Goal: Browse casually: Explore the website without a specific task or goal

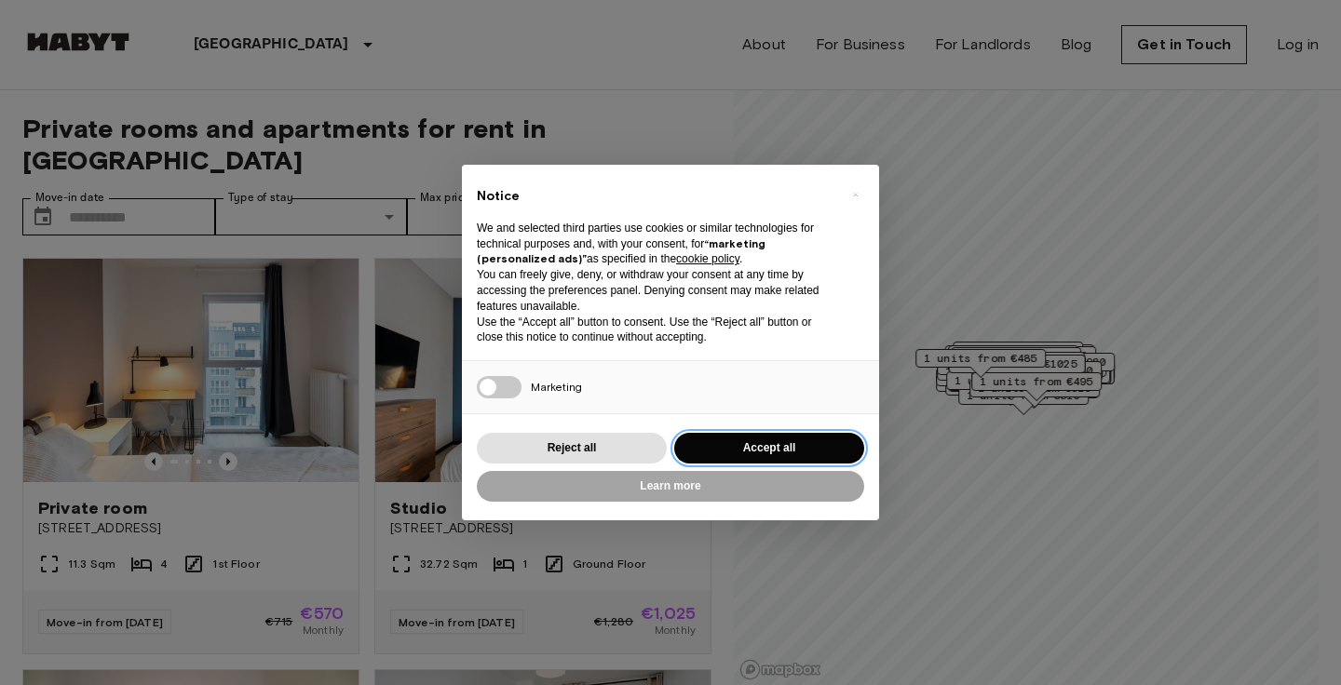
click at [750, 452] on button "Accept all" at bounding box center [769, 448] width 190 height 31
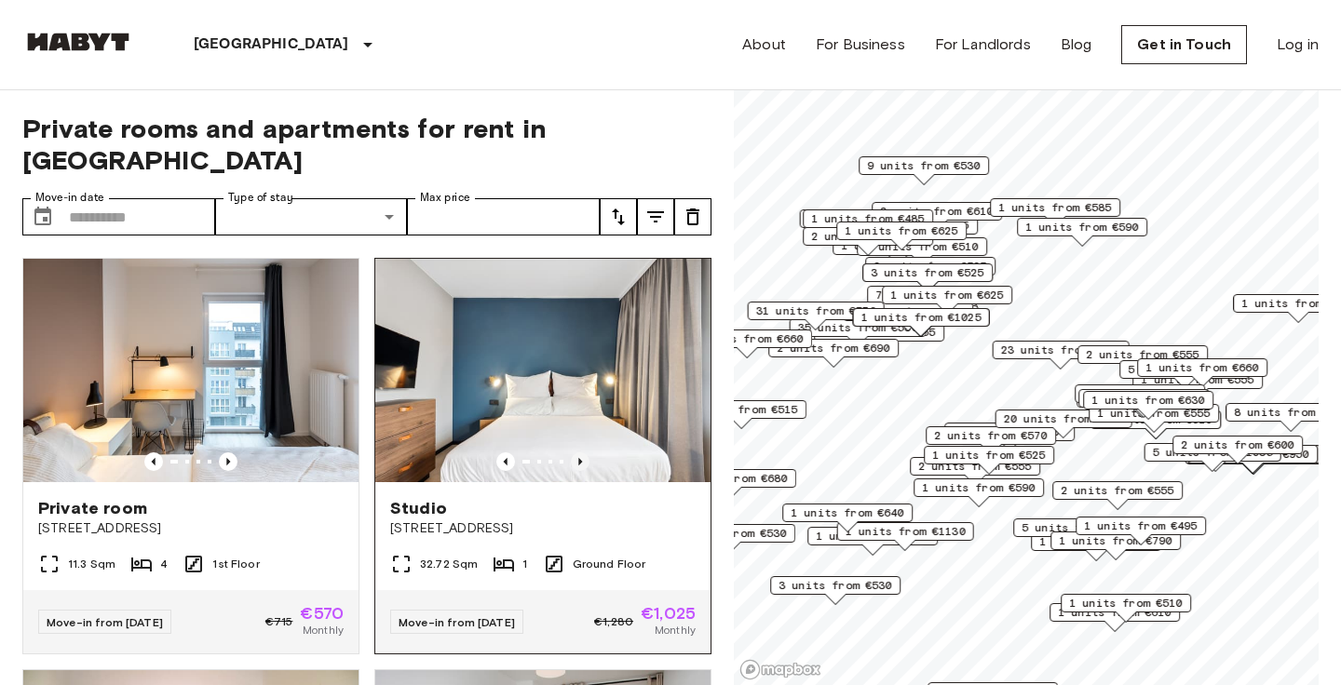
click at [585, 452] on icon "Previous image" at bounding box center [580, 461] width 19 height 19
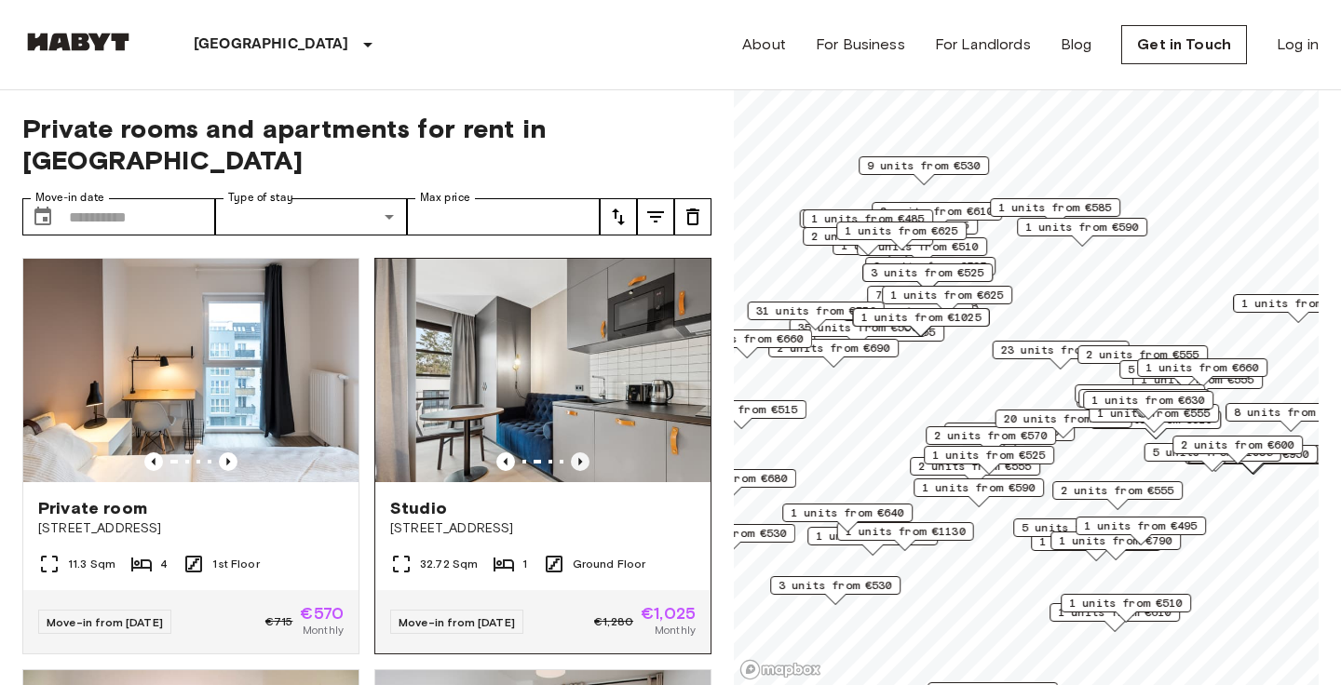
click at [585, 452] on icon "Previous image" at bounding box center [580, 461] width 19 height 19
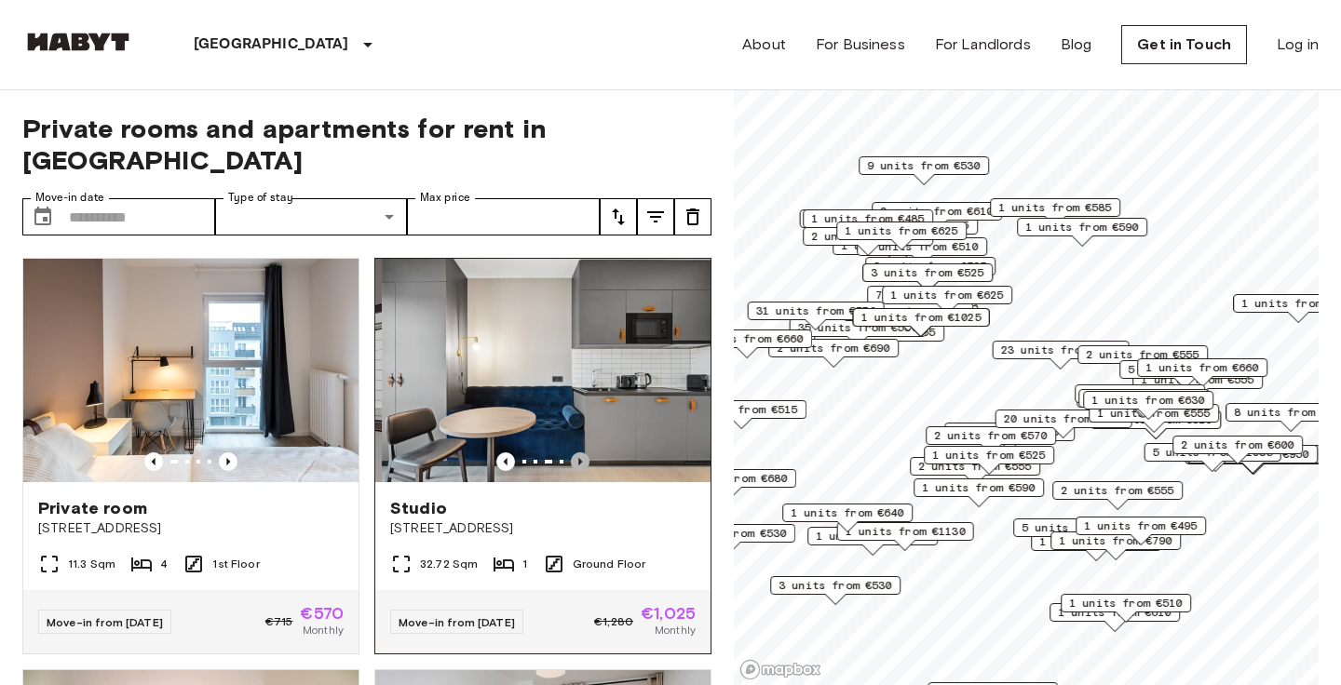
click at [585, 452] on icon "Previous image" at bounding box center [580, 461] width 19 height 19
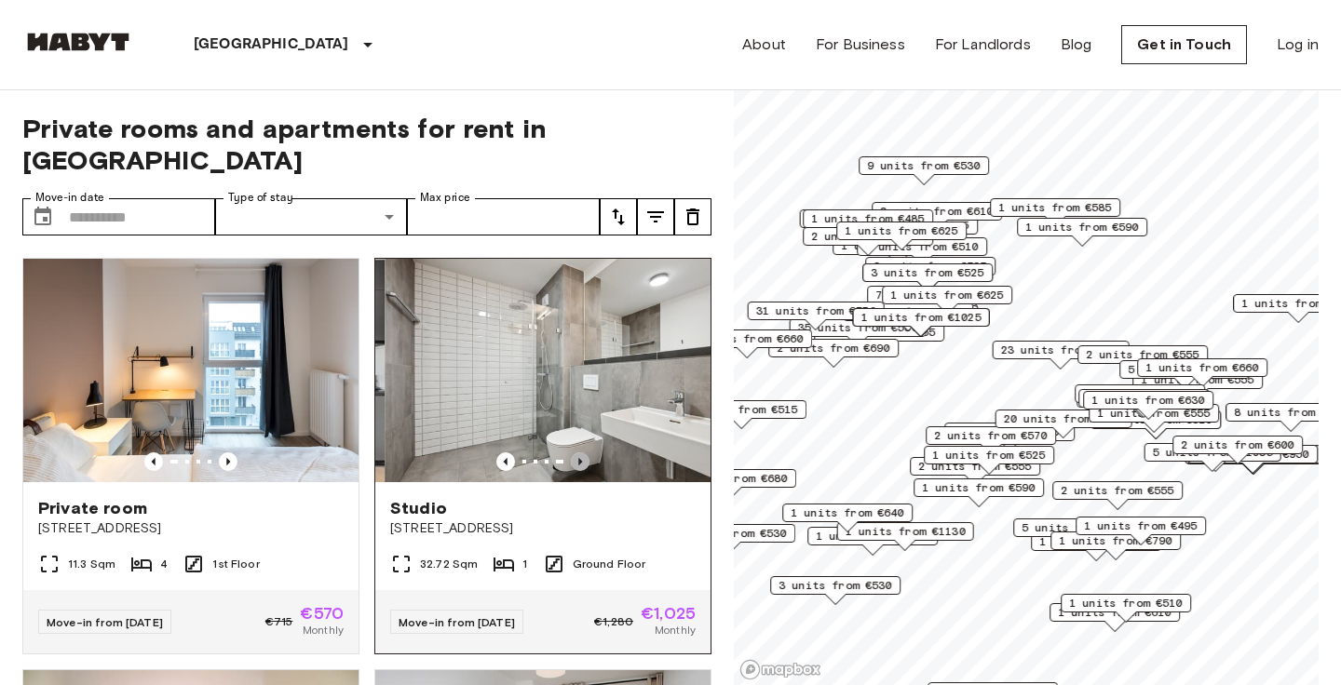
click at [585, 452] on icon "Previous image" at bounding box center [580, 461] width 19 height 19
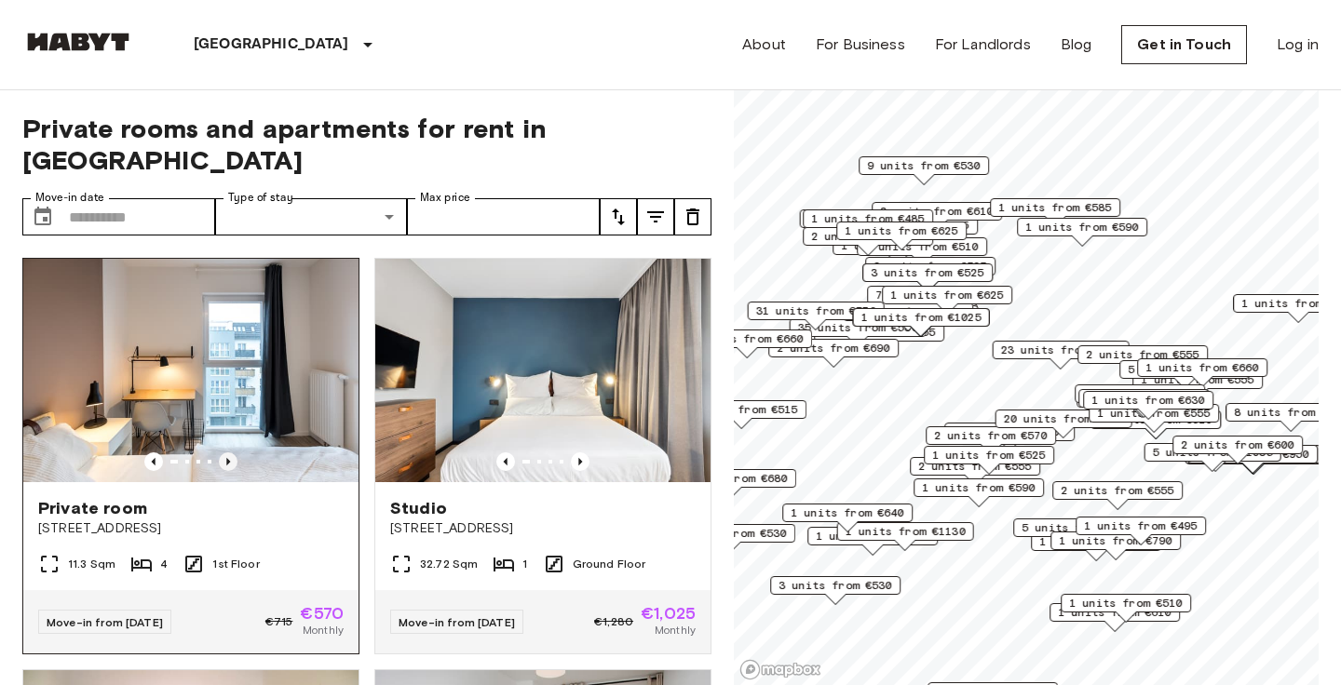
click at [233, 452] on icon "Previous image" at bounding box center [228, 461] width 19 height 19
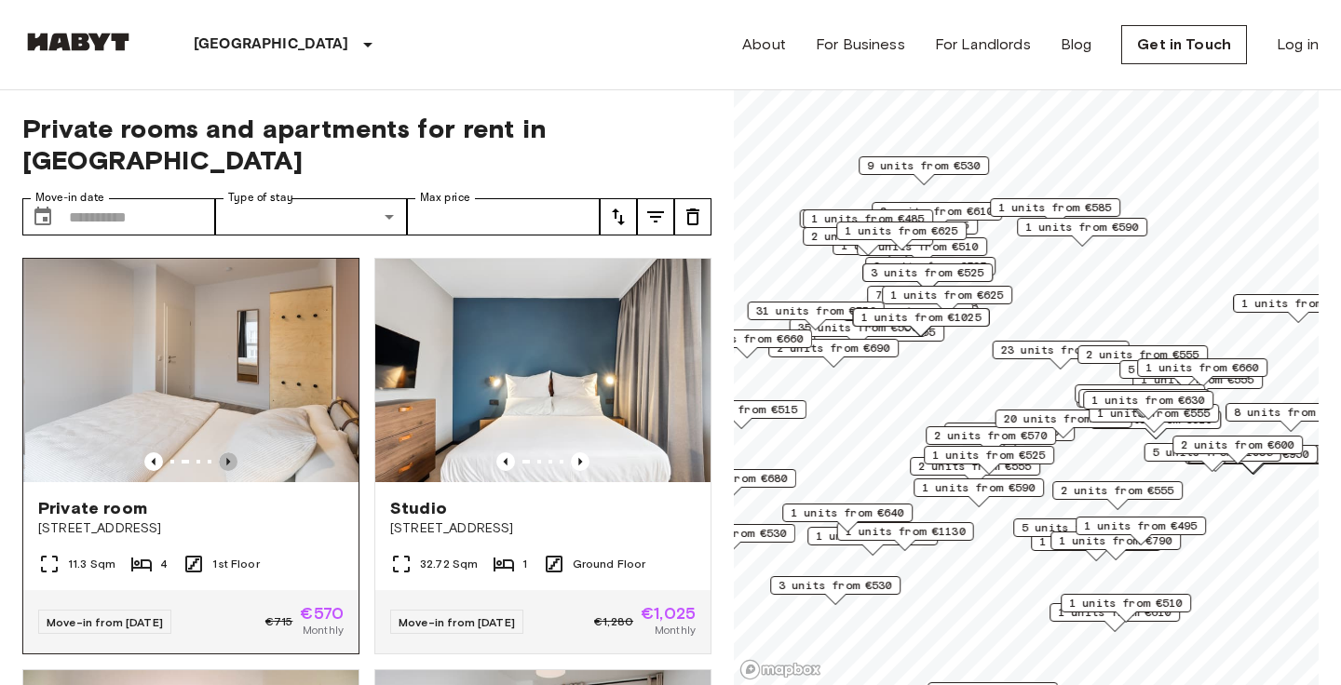
click at [233, 452] on icon "Previous image" at bounding box center [228, 461] width 19 height 19
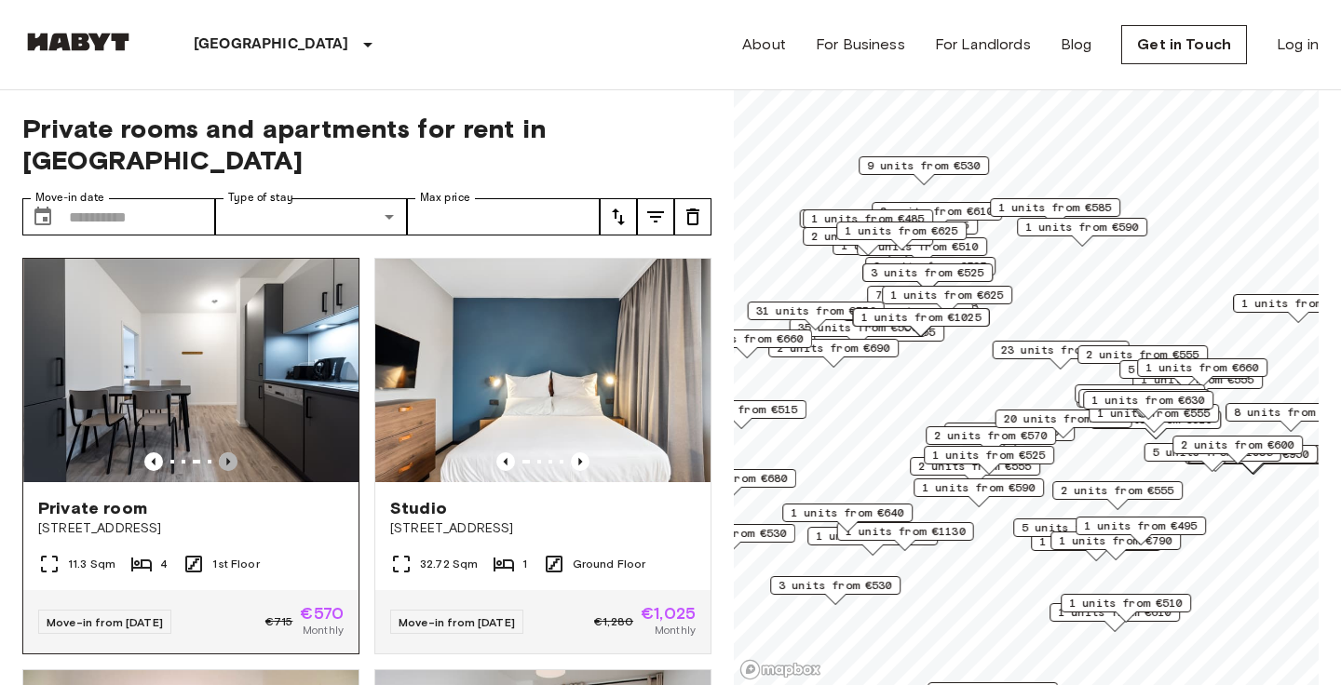
click at [233, 452] on icon "Previous image" at bounding box center [228, 461] width 19 height 19
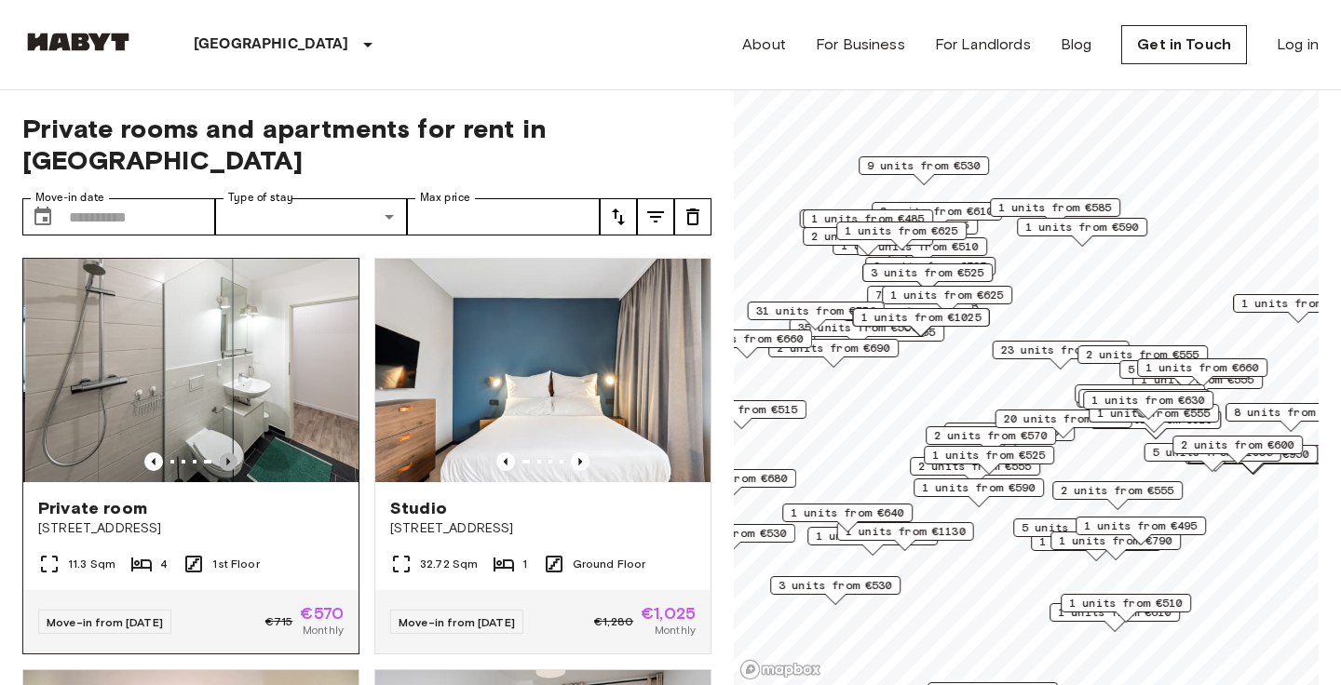
click at [233, 452] on icon "Previous image" at bounding box center [228, 461] width 19 height 19
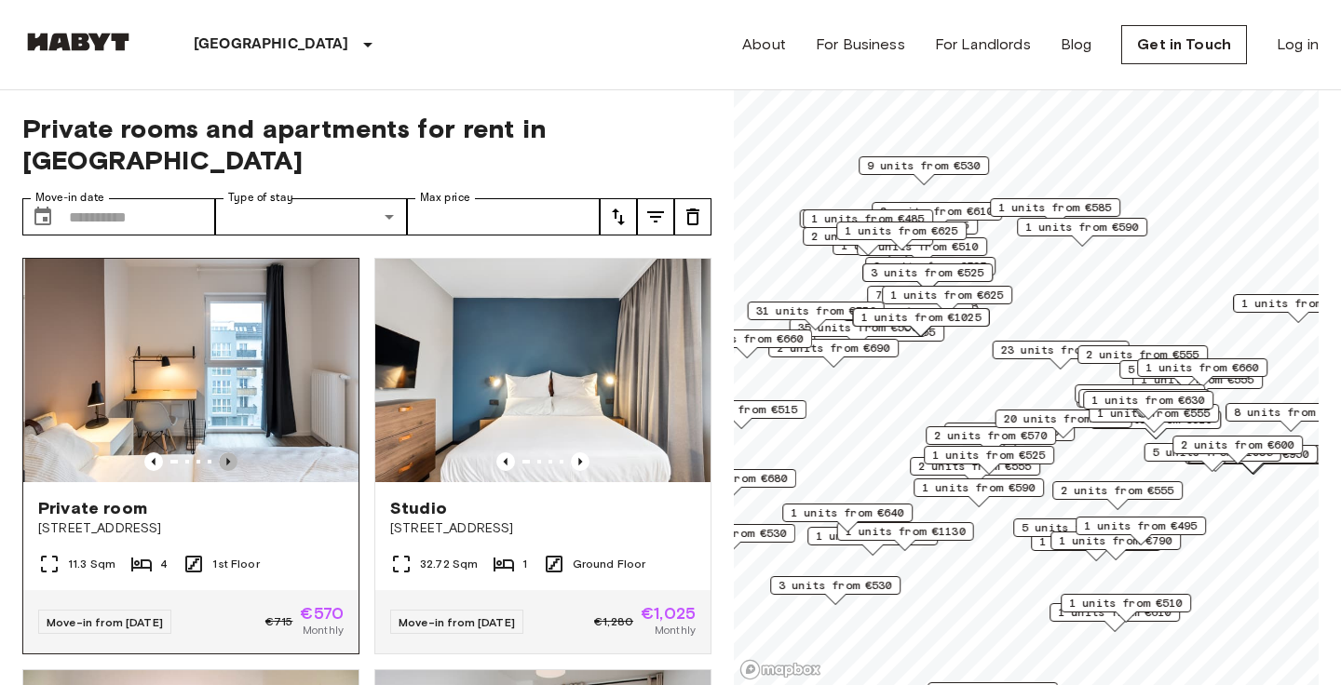
click at [233, 452] on icon "Previous image" at bounding box center [228, 461] width 19 height 19
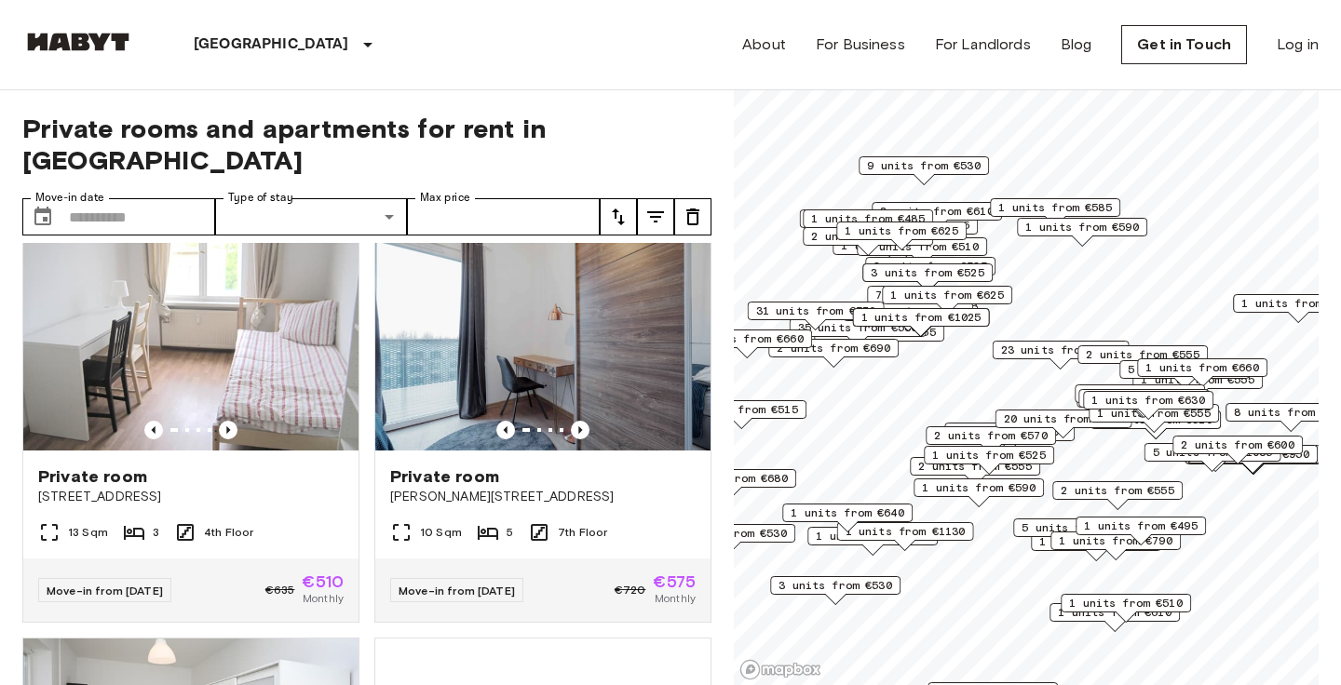
scroll to position [6618, 0]
